Goal: Information Seeking & Learning: Learn about a topic

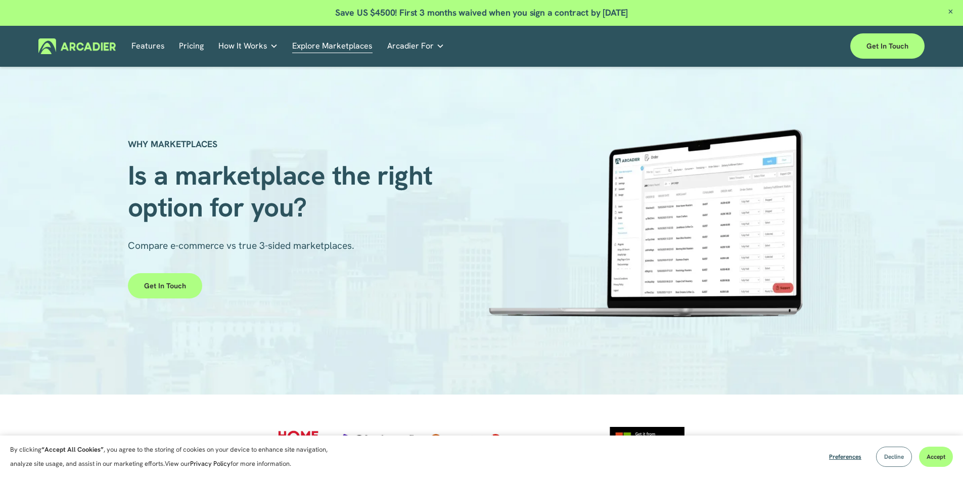
click at [902, 451] on button "Decline" at bounding box center [894, 456] width 36 height 20
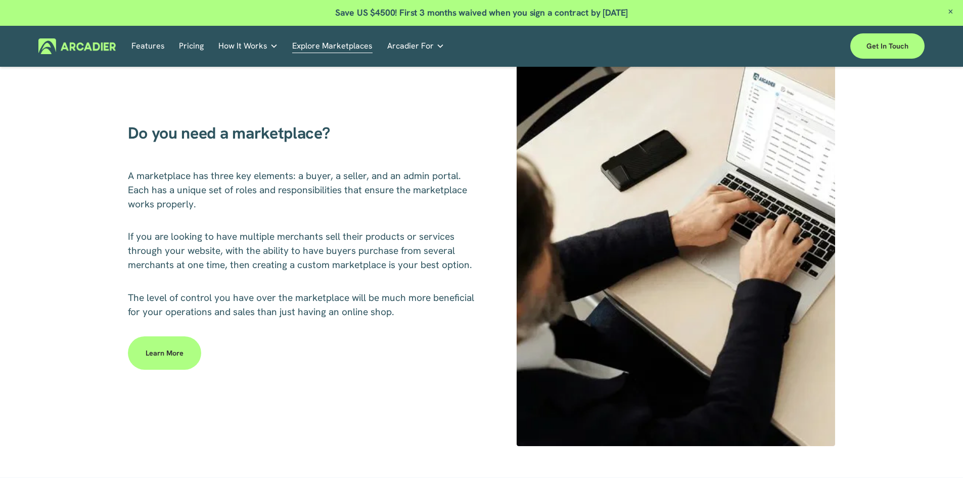
scroll to position [455, 0]
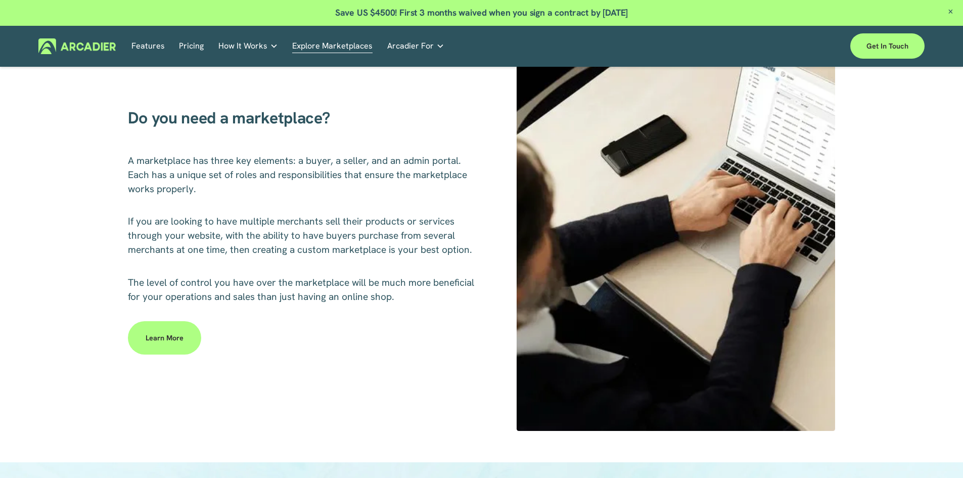
click at [149, 46] on link "Features" at bounding box center [147, 46] width 33 height 16
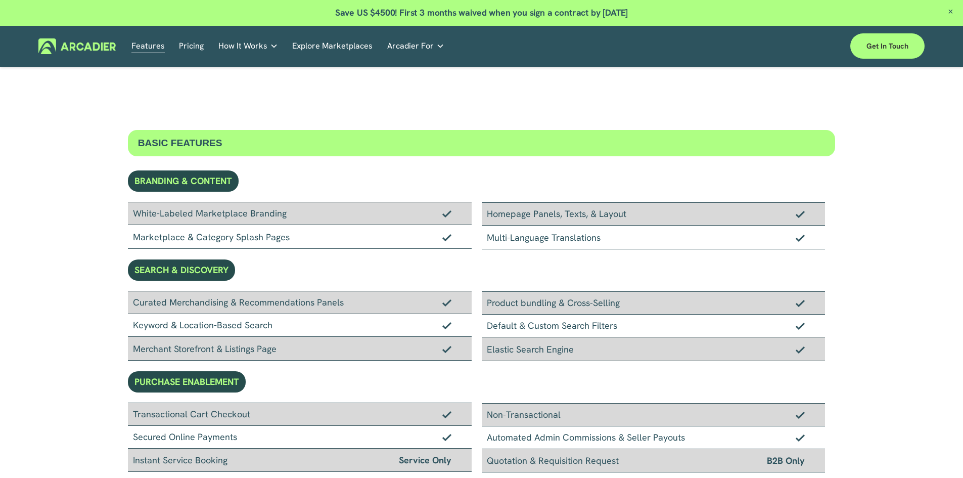
click at [193, 49] on link "Pricing" at bounding box center [191, 46] width 25 height 16
click at [246, 47] on span "How It Works" at bounding box center [242, 46] width 49 height 14
click at [272, 43] on icon "folder dropdown" at bounding box center [274, 46] width 8 height 8
